Goal: Task Accomplishment & Management: Manage account settings

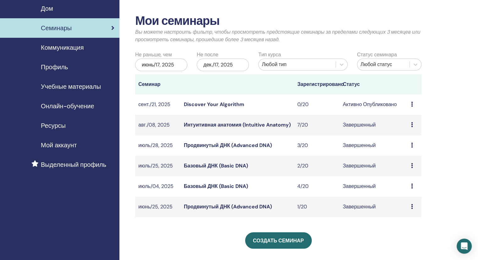
scroll to position [31, 0]
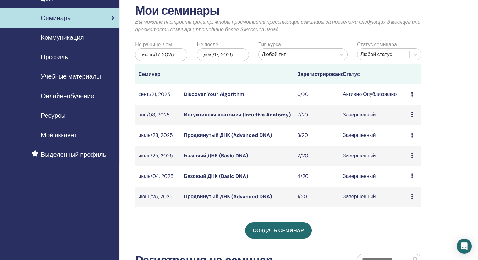
click at [412, 137] on icon at bounding box center [412, 134] width 2 height 5
click at [412, 150] on link "Участники" at bounding box center [407, 151] width 24 height 7
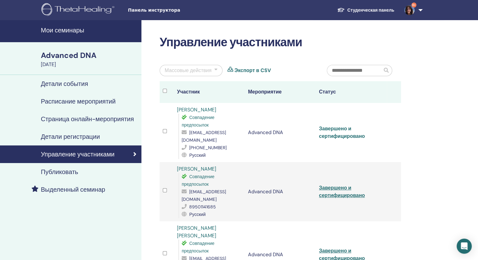
click at [341, 130] on link "Завершено и сертифицировано" at bounding box center [342, 132] width 46 height 14
